Goal: Navigation & Orientation: Find specific page/section

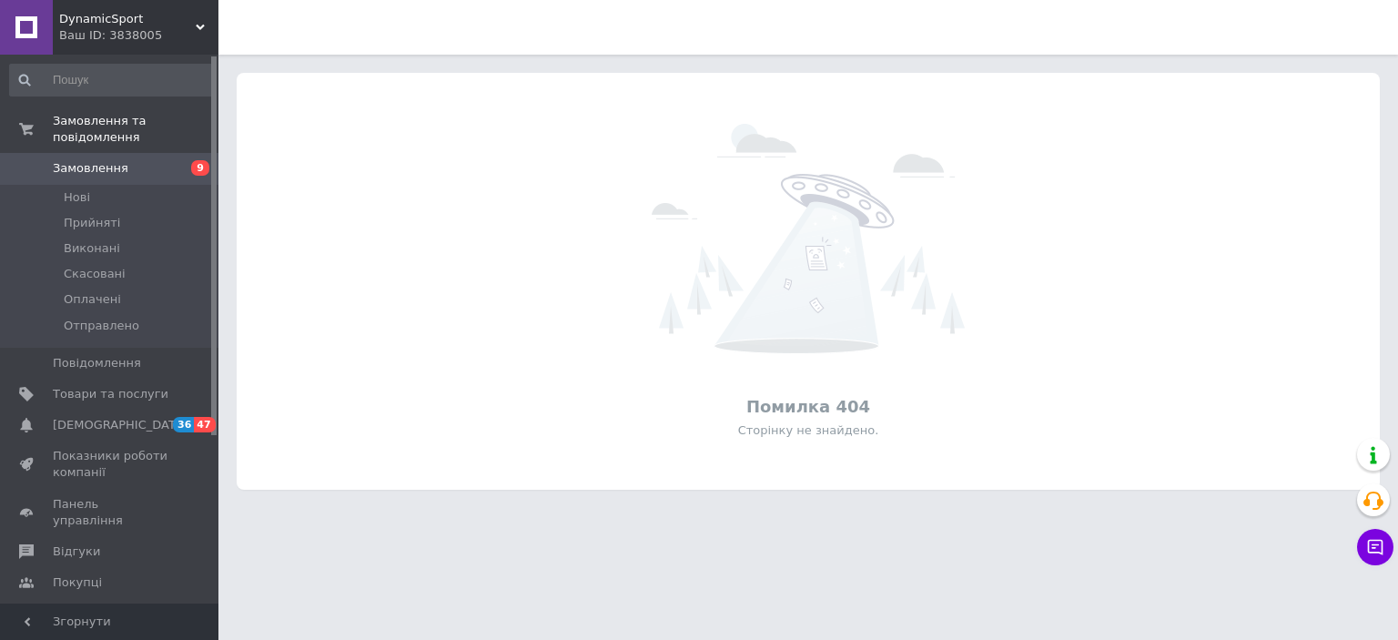
click at [193, 18] on span "DynamicSport" at bounding box center [127, 19] width 137 height 16
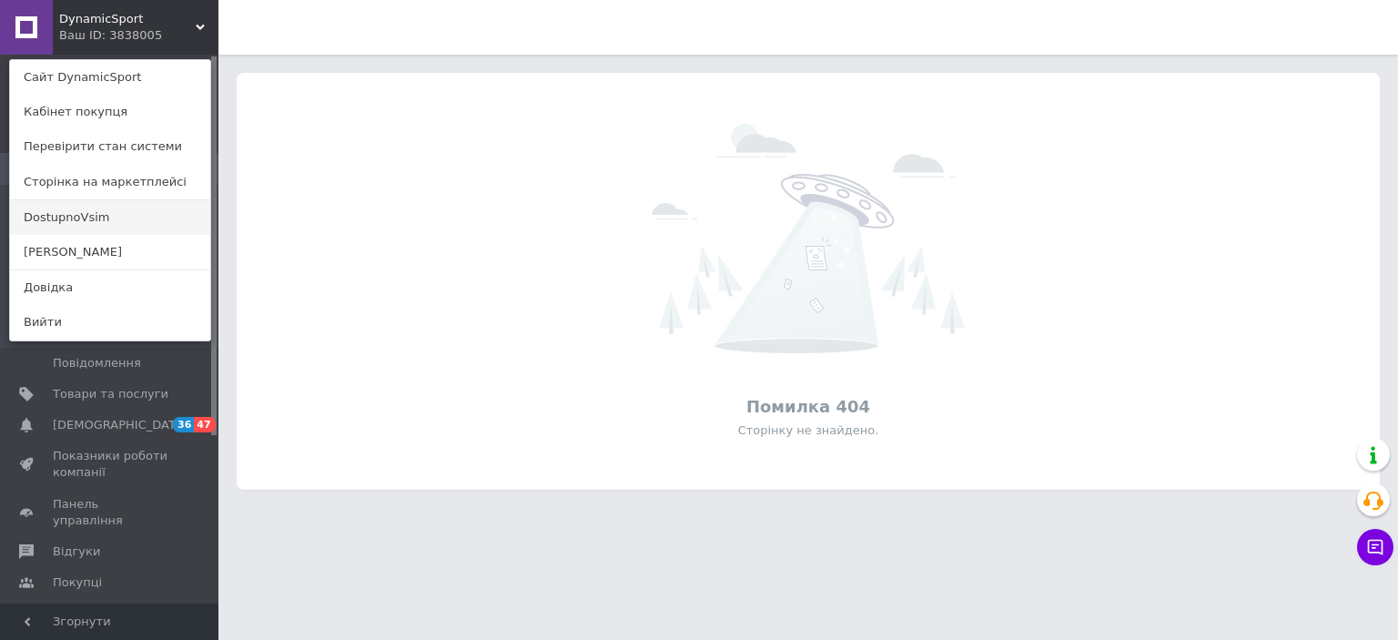
click at [63, 226] on link "DostupnoVsim" at bounding box center [110, 217] width 200 height 35
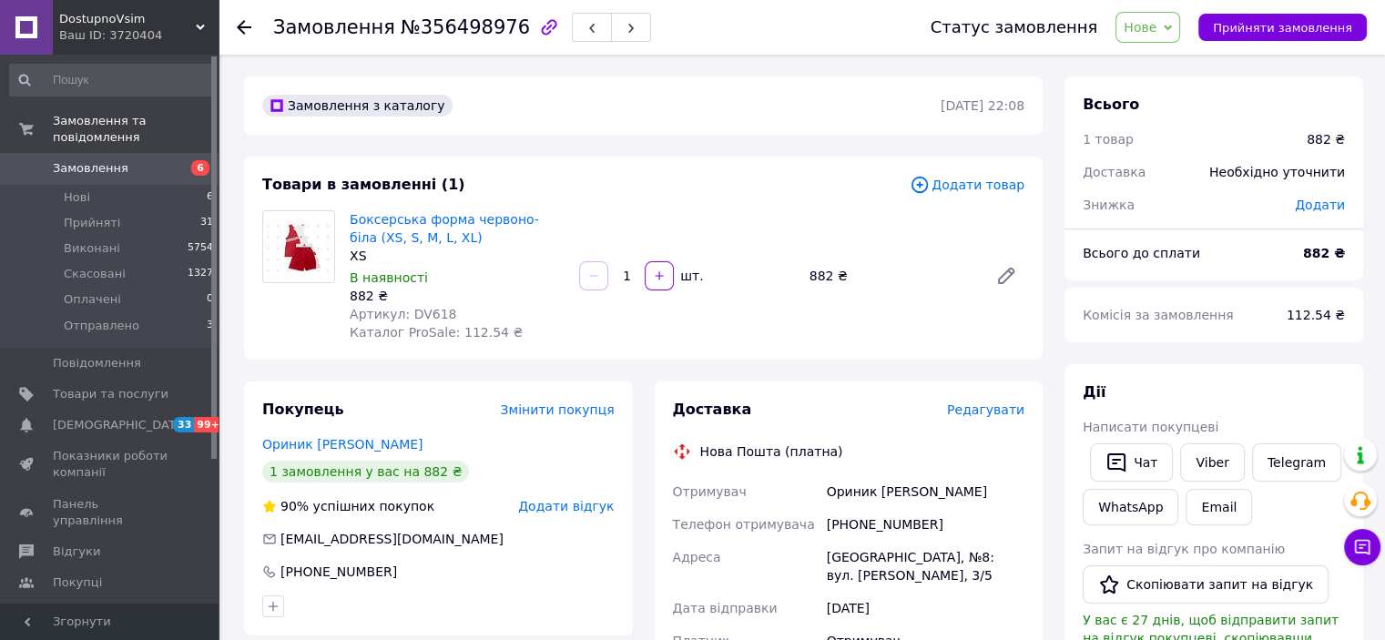
click at [538, 20] on icon "button" at bounding box center [549, 27] width 22 height 22
